Goal: Task Accomplishment & Management: Use online tool/utility

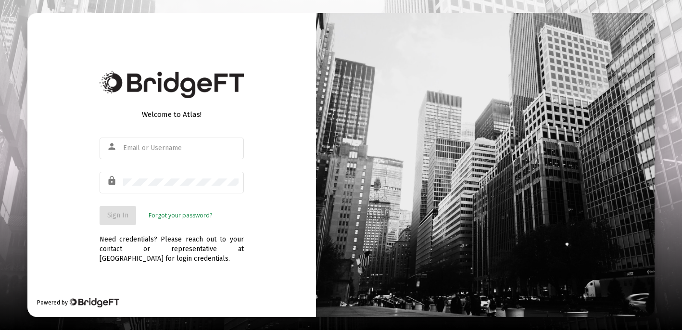
type input "[EMAIL_ADDRESS][DOMAIN_NAME]"
click at [119, 215] on span "Sign In" at bounding box center [117, 215] width 21 height 8
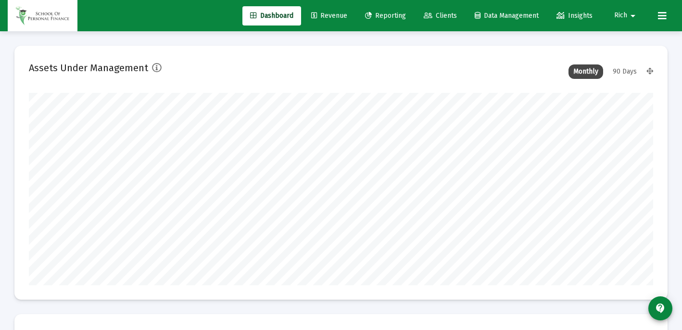
type input "[DATE]"
click at [377, 16] on span "Reporting" at bounding box center [385, 16] width 41 height 8
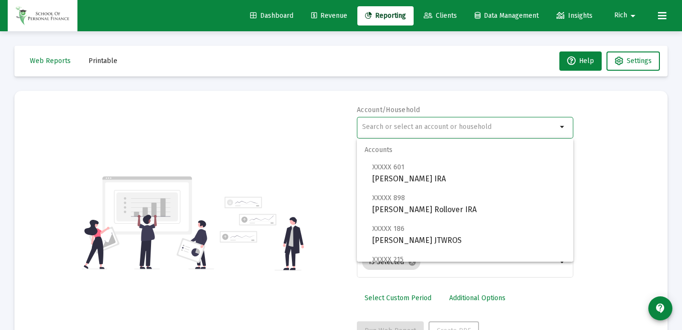
click at [380, 126] on input "text" at bounding box center [459, 127] width 195 height 8
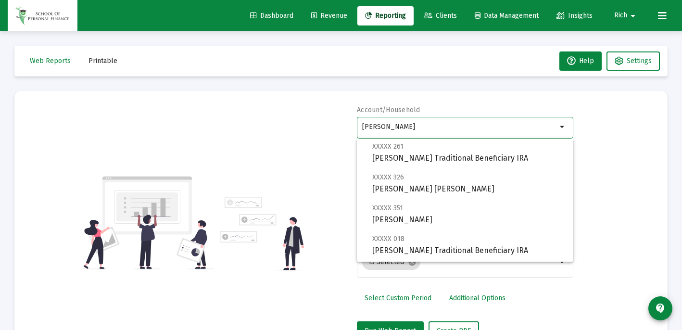
scroll to position [192, 0]
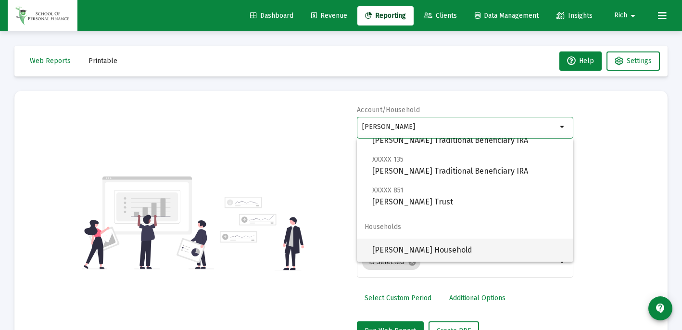
click at [393, 251] on span "[PERSON_NAME] Household" at bounding box center [468, 250] width 193 height 23
type input "[PERSON_NAME] Household"
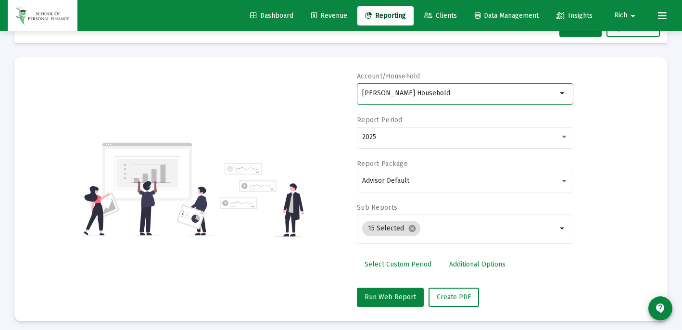
scroll to position [39, 0]
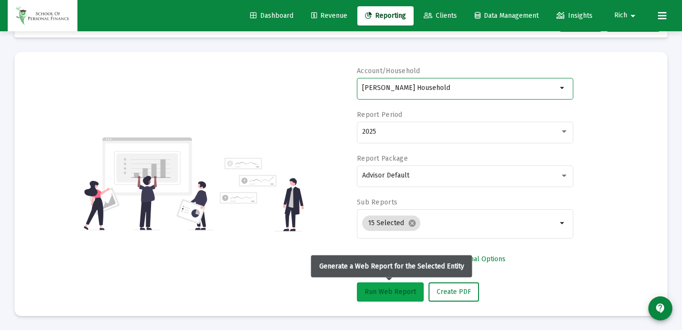
click at [378, 289] on span "Run Web Report" at bounding box center [390, 292] width 51 height 8
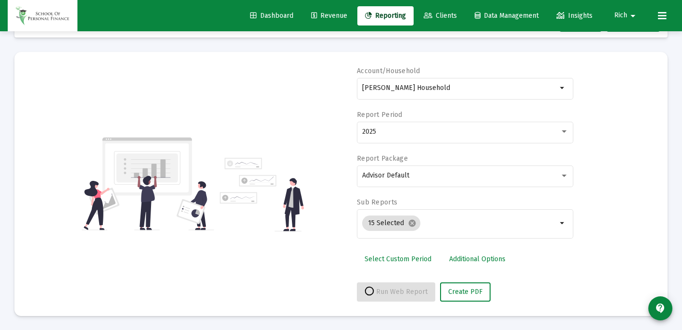
select select "View all"
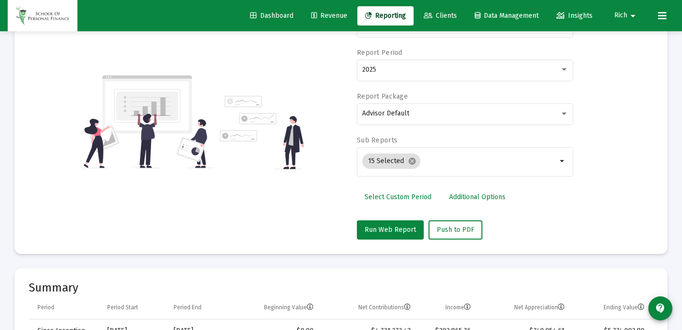
scroll to position [0, 0]
